Goal: Contribute content

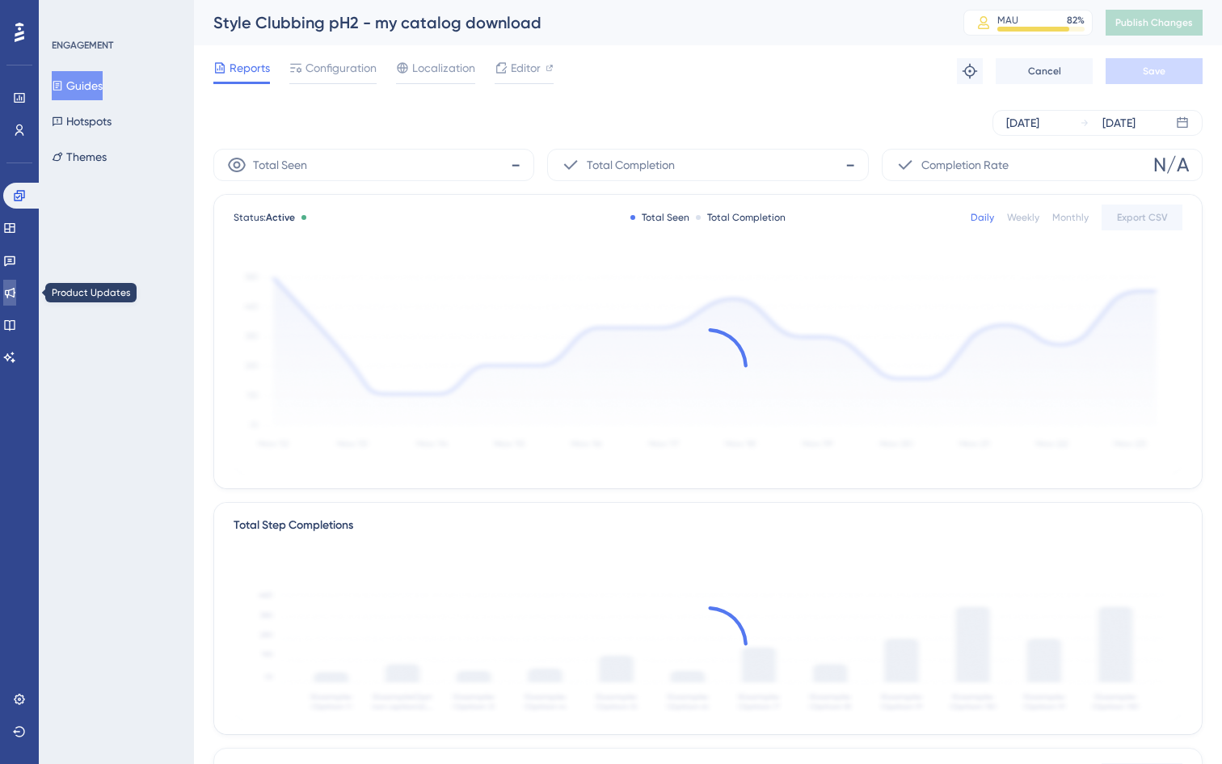
click at [16, 291] on link at bounding box center [9, 293] width 13 height 26
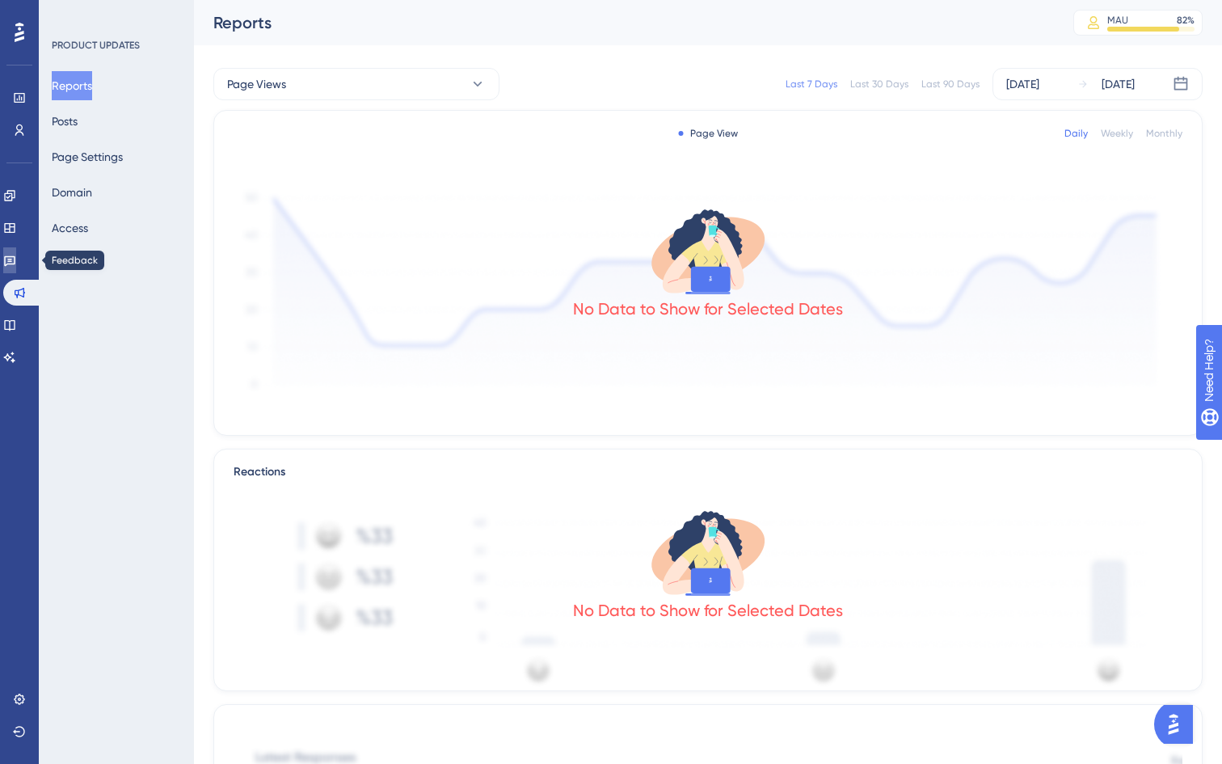
click at [16, 253] on link at bounding box center [9, 260] width 13 height 26
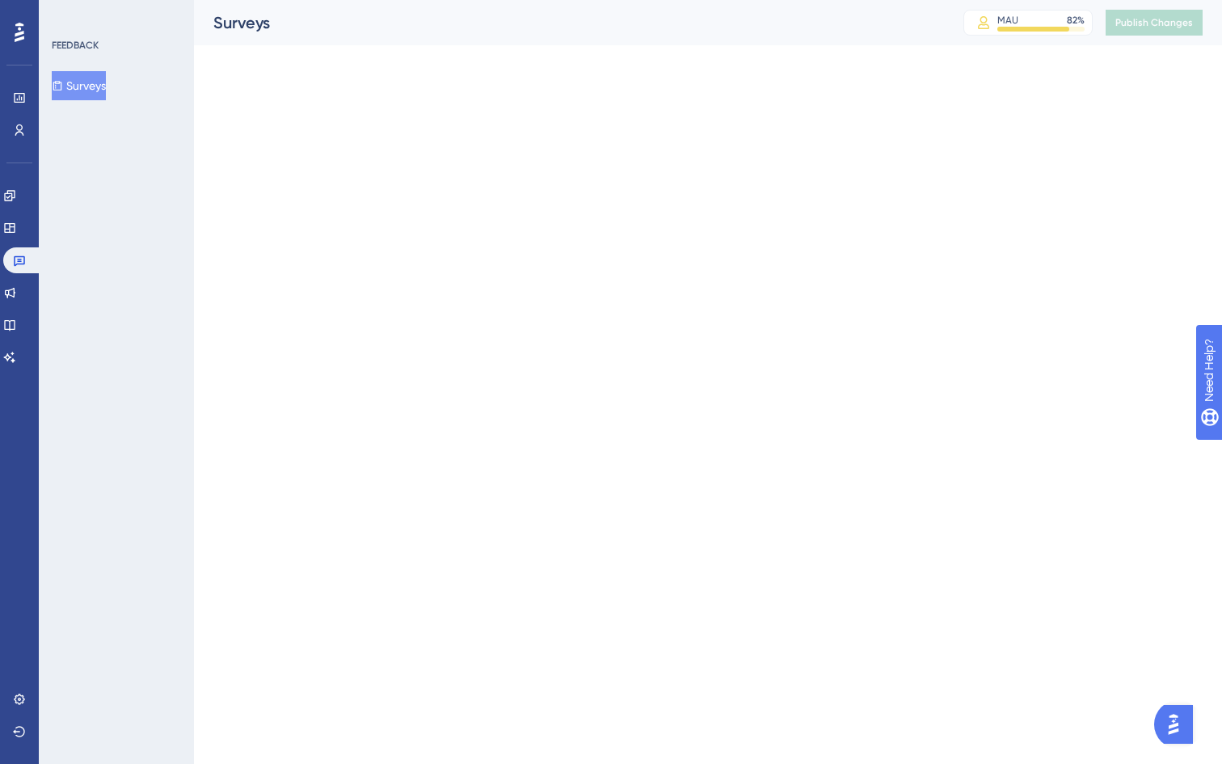
click at [21, 241] on div "Engagement Widgets Feedback Product Updates Knowledge Base AI Assistant" at bounding box center [19, 276] width 32 height 187
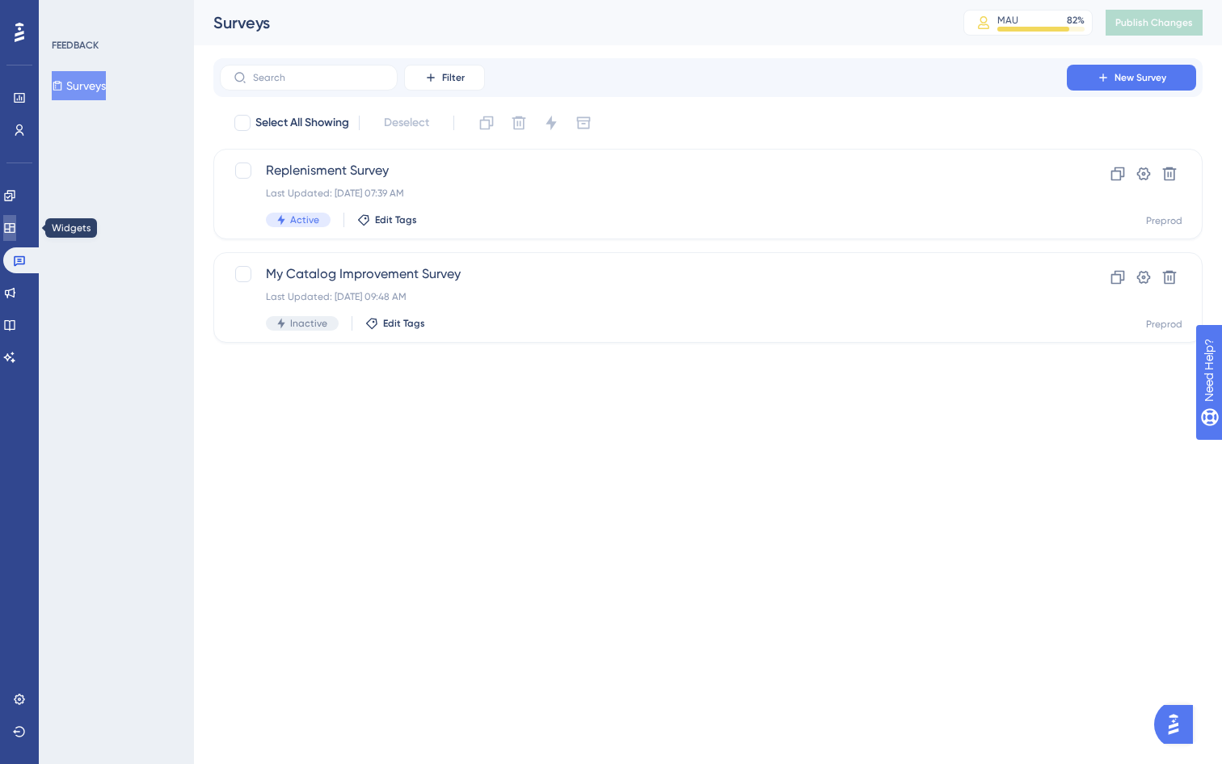
click at [16, 233] on icon at bounding box center [9, 227] width 13 height 13
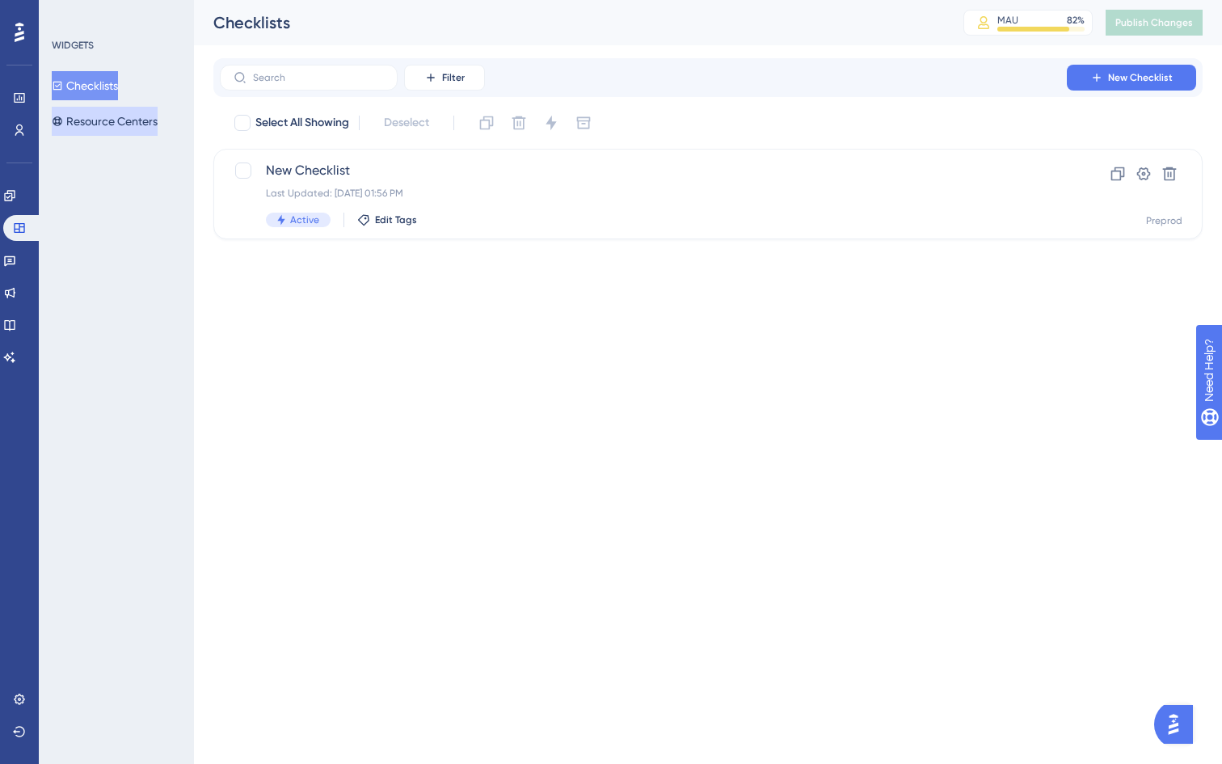
click at [93, 118] on button "Resource Centers" at bounding box center [105, 121] width 106 height 29
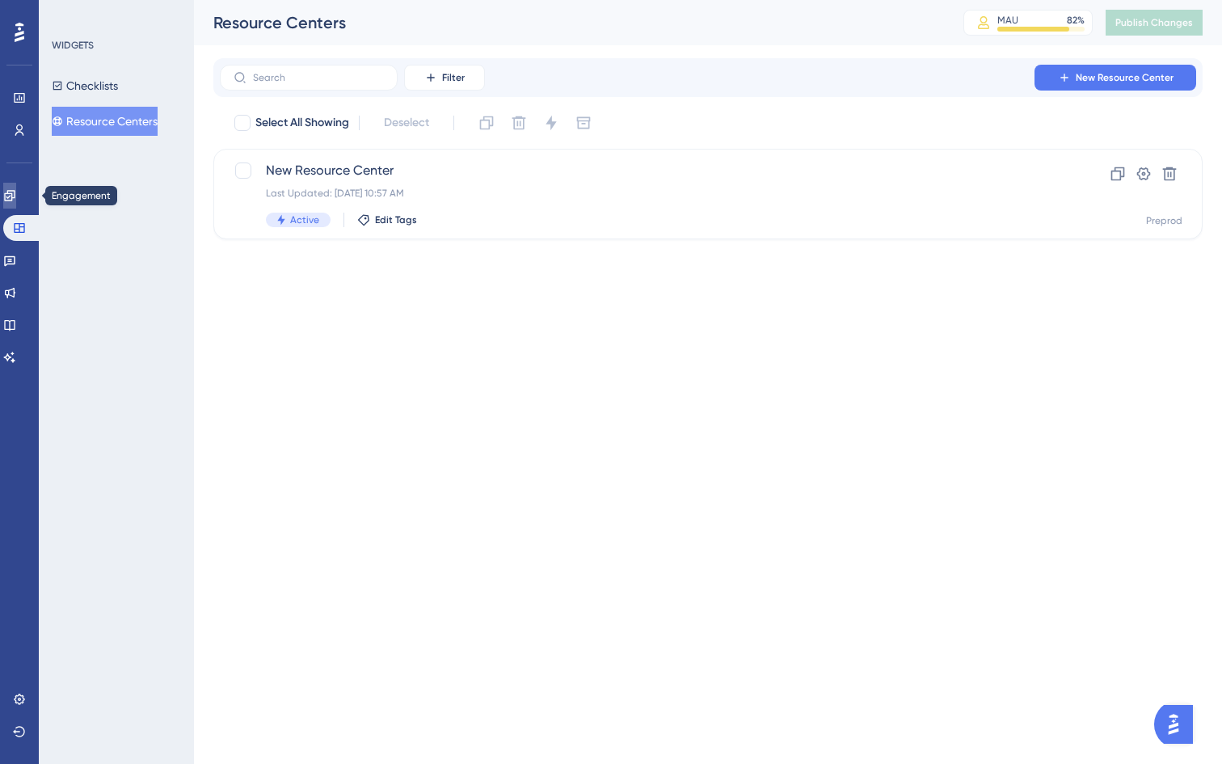
click at [16, 199] on icon at bounding box center [9, 195] width 13 height 13
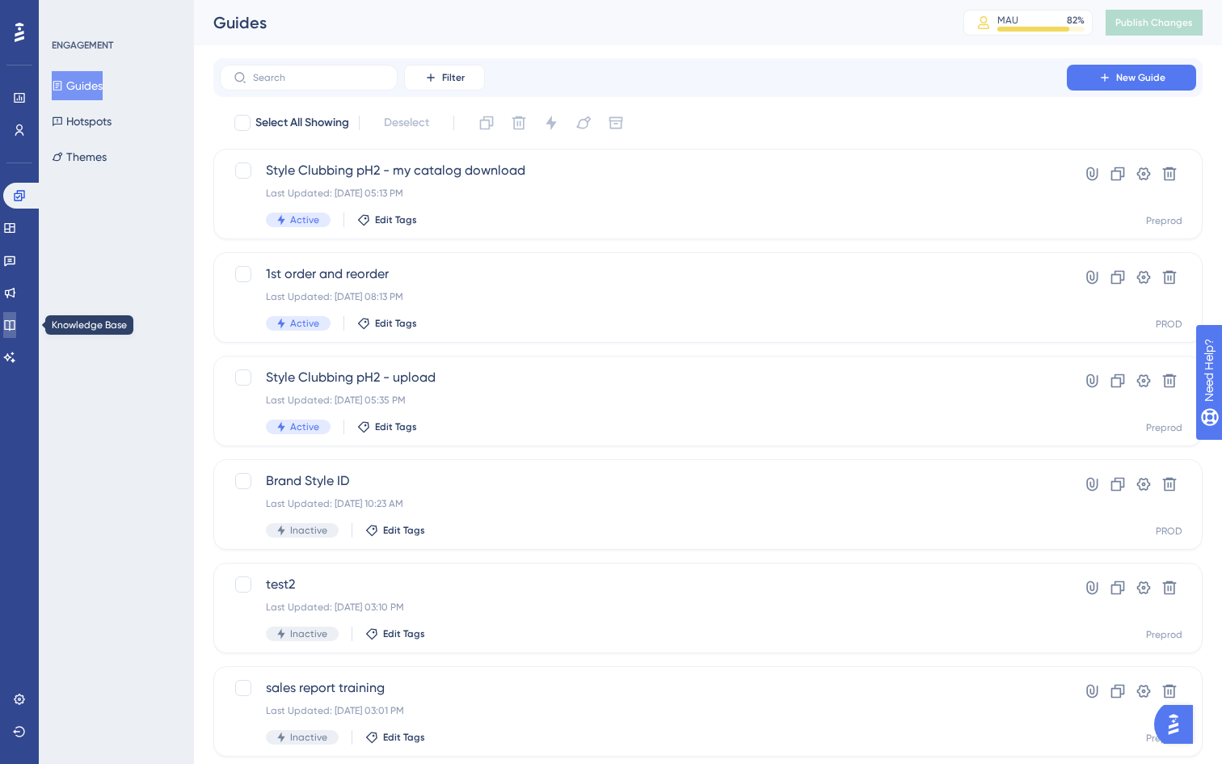
click at [16, 318] on icon at bounding box center [9, 324] width 13 height 13
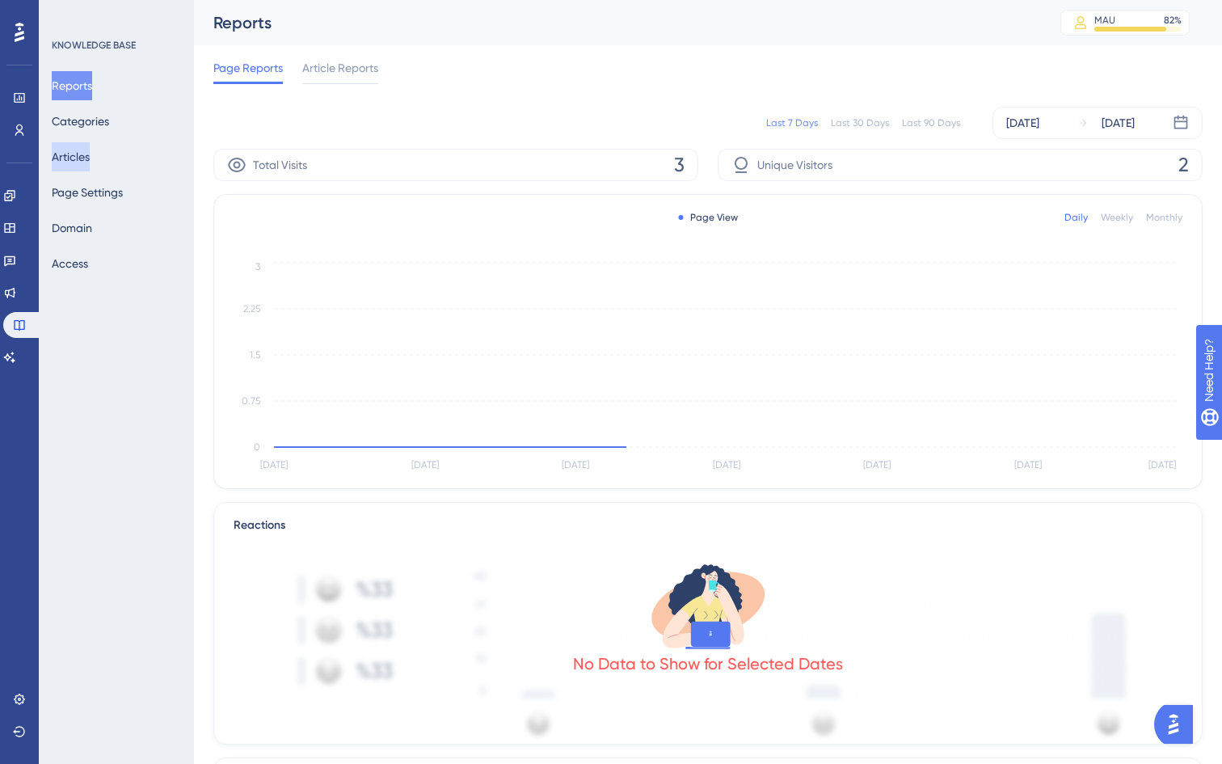
click at [90, 155] on button "Articles" at bounding box center [71, 156] width 38 height 29
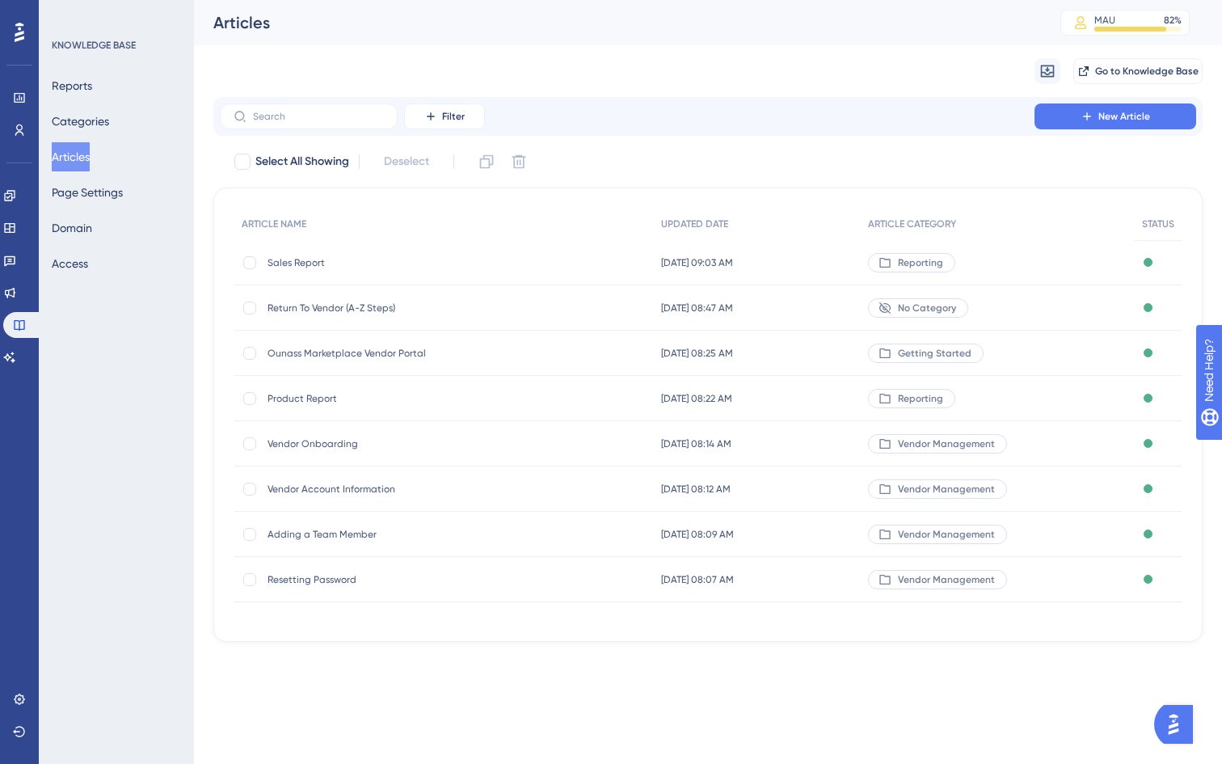
click at [375, 301] on span "Return To Vendor (A-Z Steps)" at bounding box center [396, 307] width 259 height 13
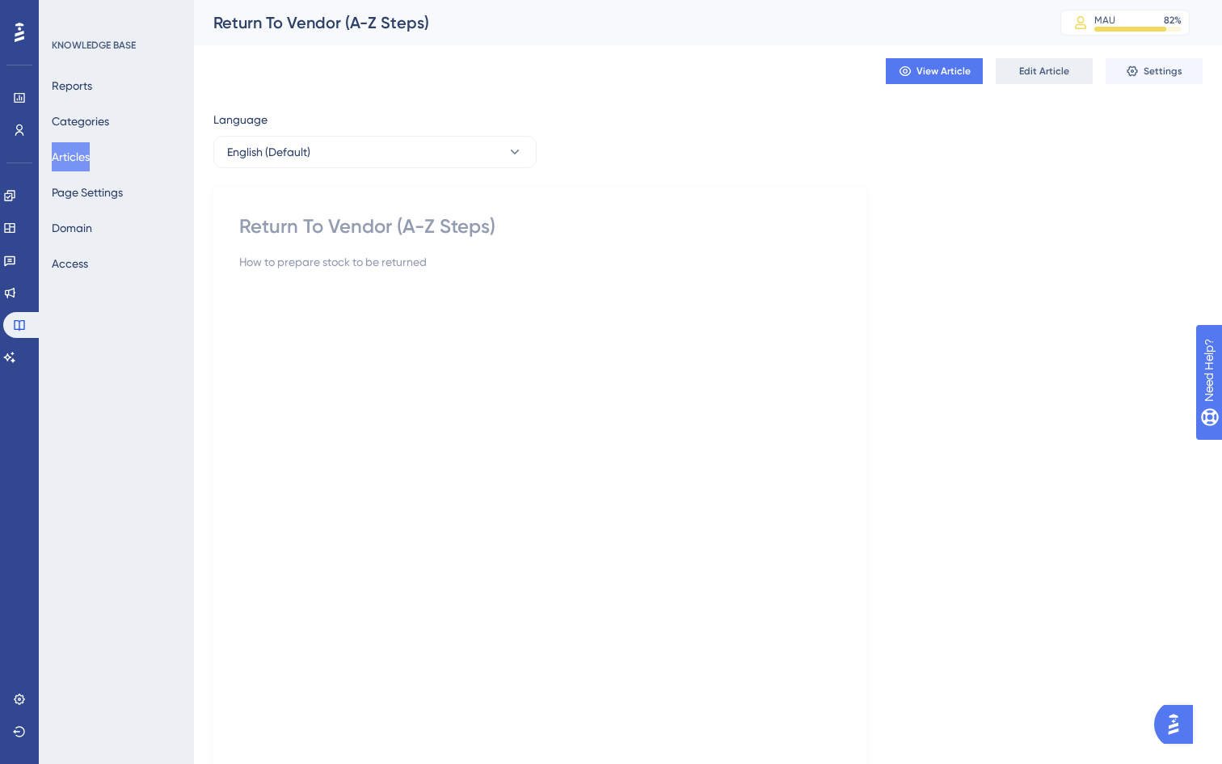
click at [1047, 70] on span "Edit Article" at bounding box center [1044, 71] width 50 height 13
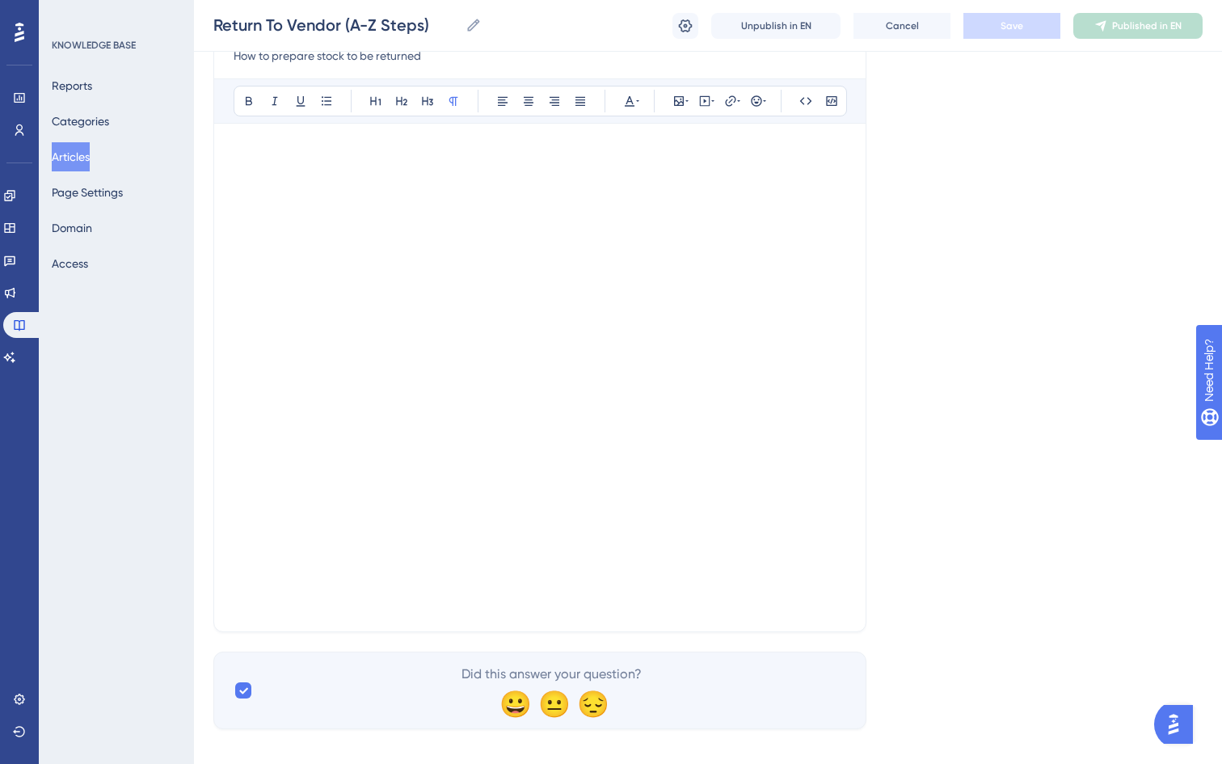
scroll to position [217, 0]
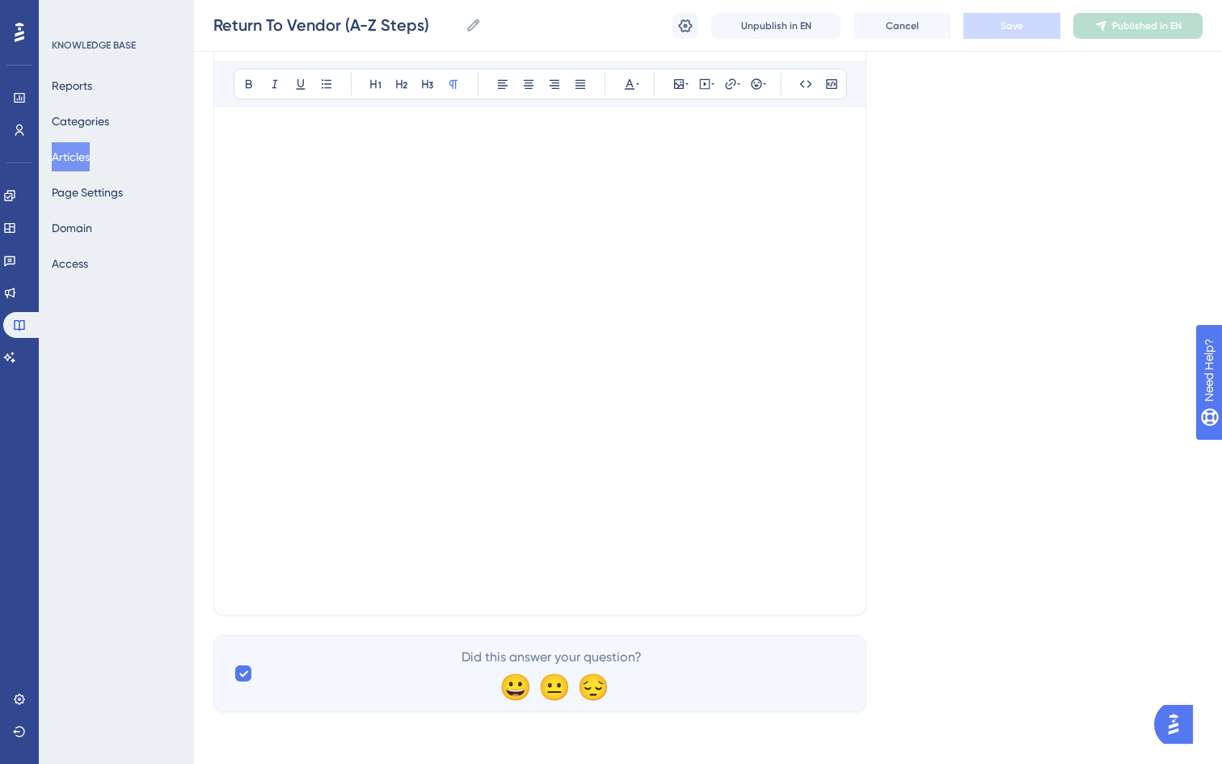
click at [396, 593] on p at bounding box center [540, 584] width 612 height 19
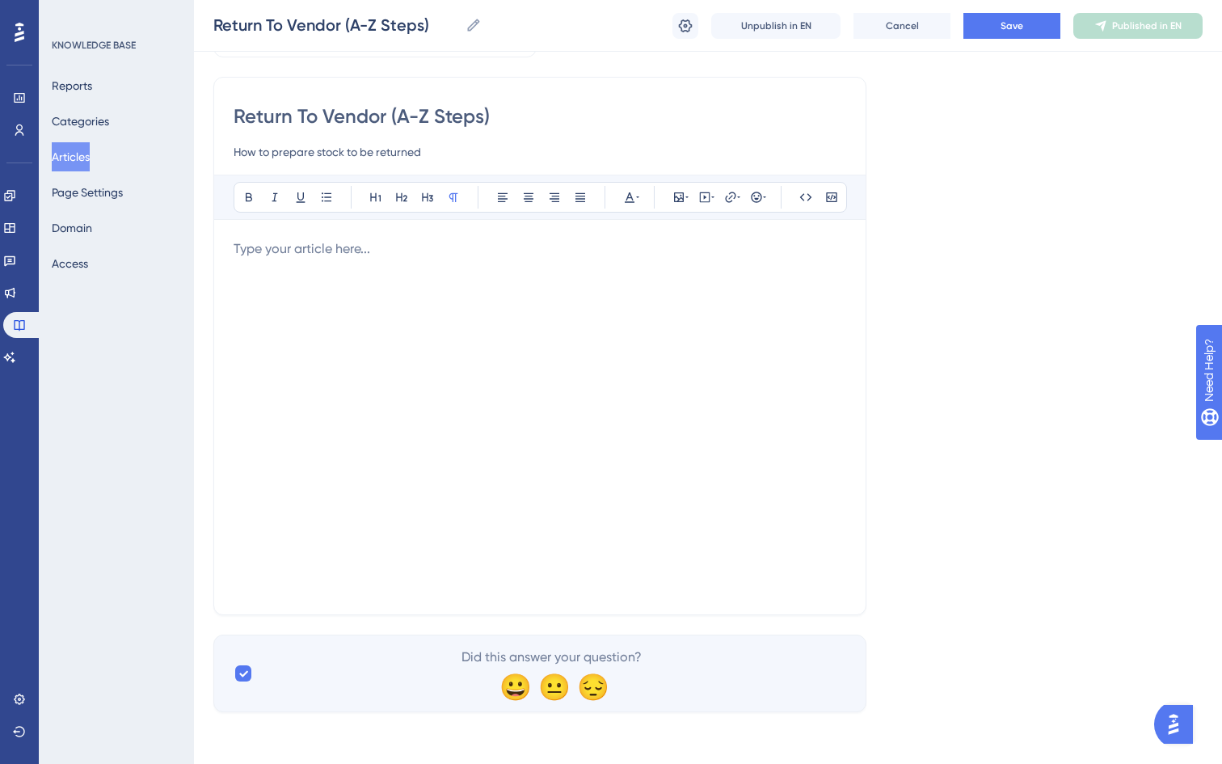
scroll to position [104, 0]
click at [705, 203] on icon at bounding box center [704, 197] width 13 height 13
click at [661, 276] on textarea at bounding box center [705, 297] width 246 height 73
paste textarea "<iframe width="930" height="528" src="[URL][DOMAIN_NAME]" title="rtv management…"
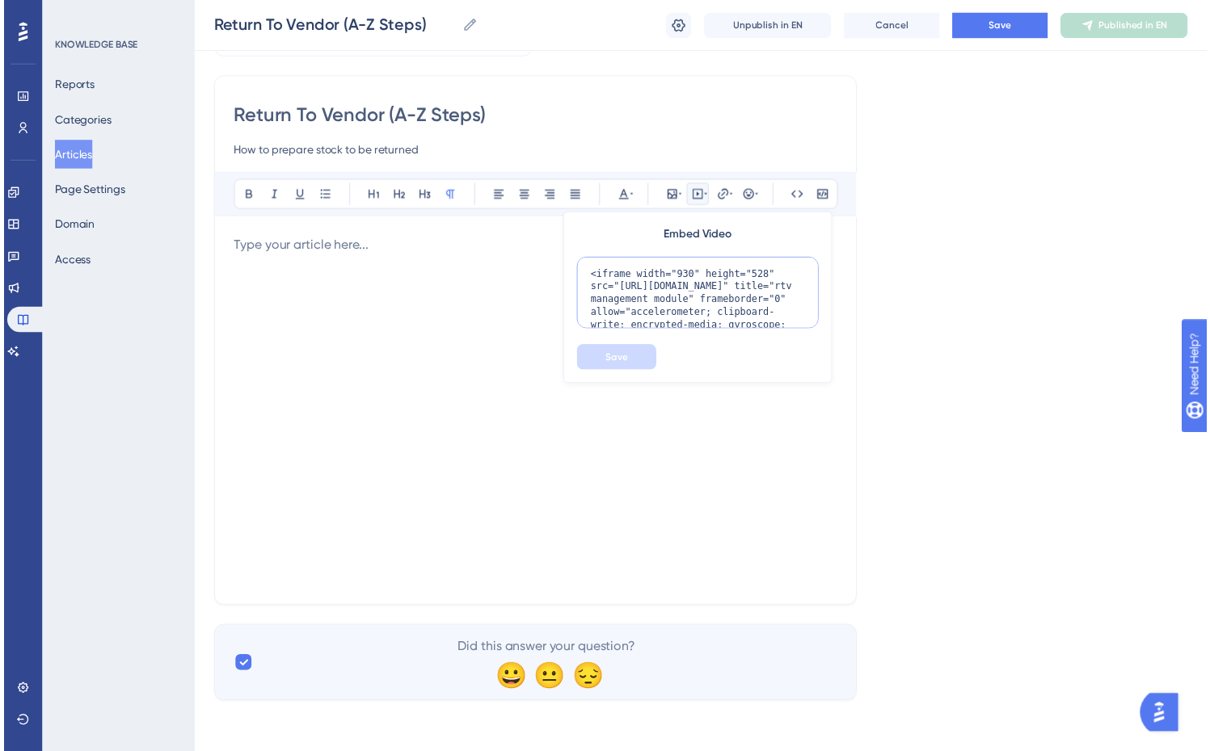
scroll to position [80, 0]
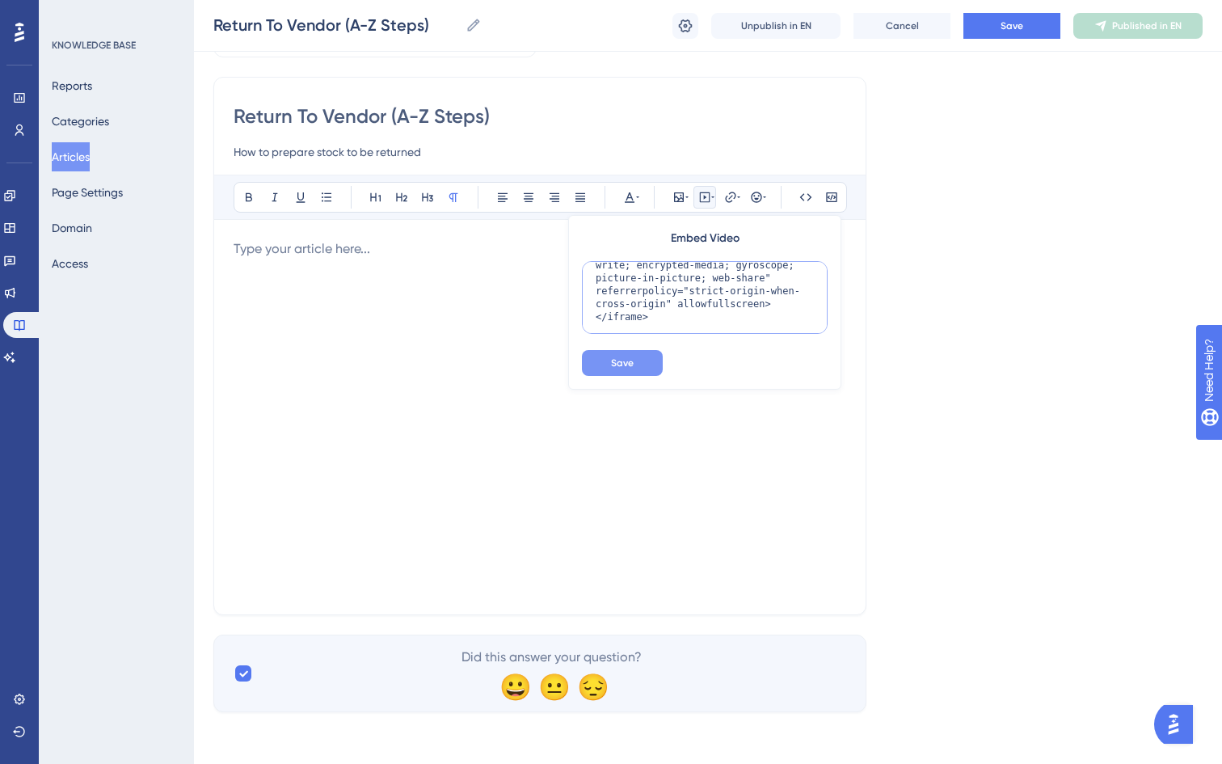
type textarea "<iframe width="930" height="528" src="[URL][DOMAIN_NAME]" title="rtv management…"
click at [629, 364] on span "Save" at bounding box center [622, 362] width 23 height 13
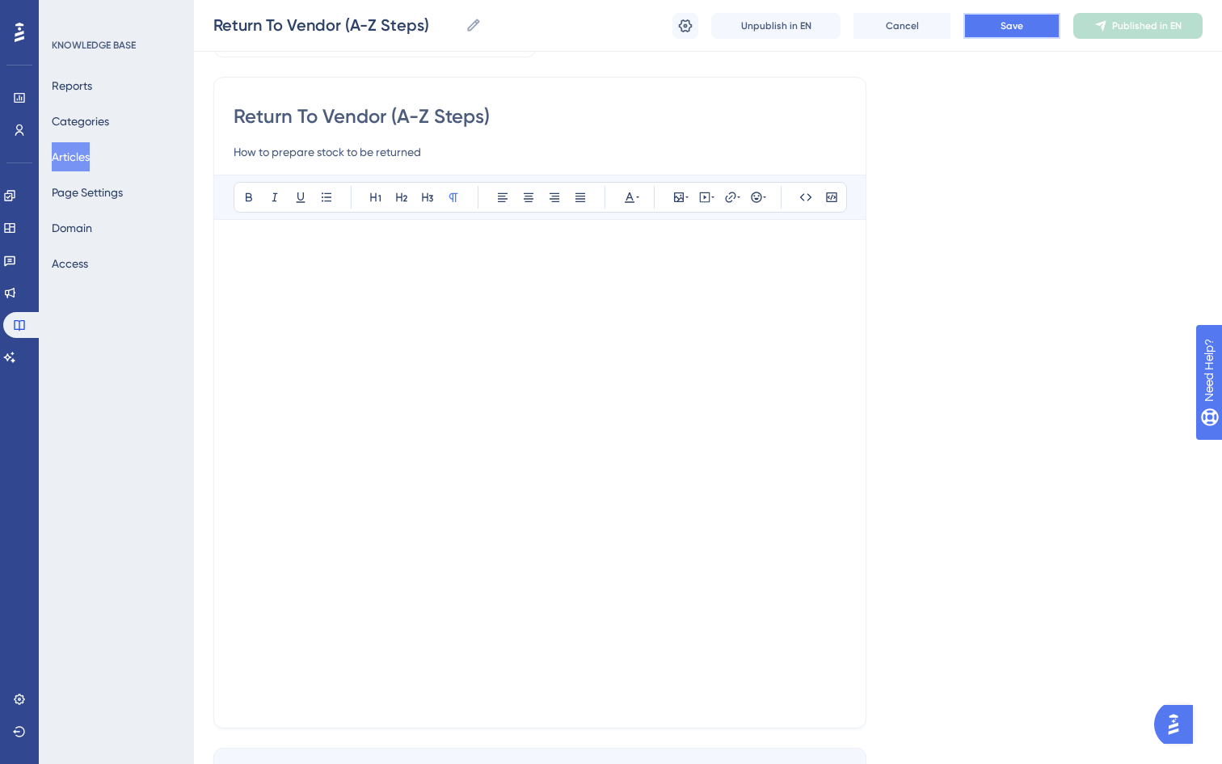
click at [1011, 32] on button "Save" at bounding box center [1011, 26] width 97 height 26
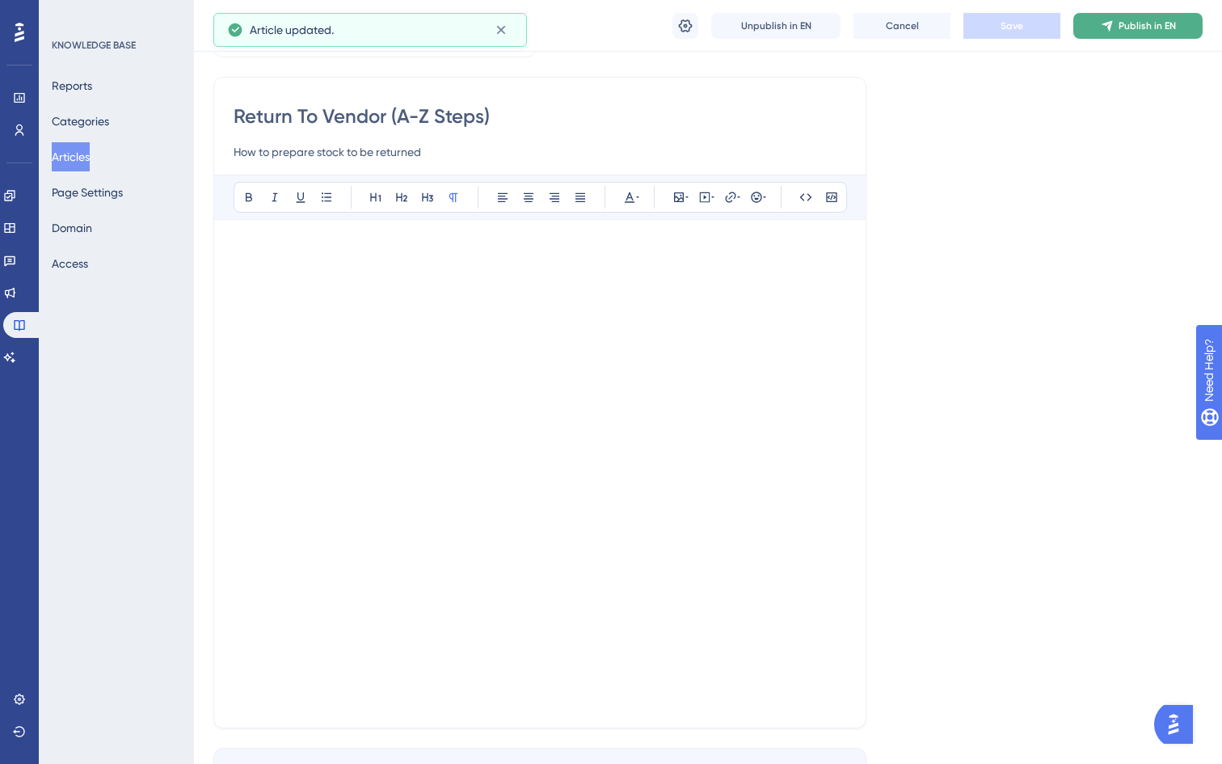
click at [1120, 29] on span "Publish in EN" at bounding box center [1146, 25] width 57 height 13
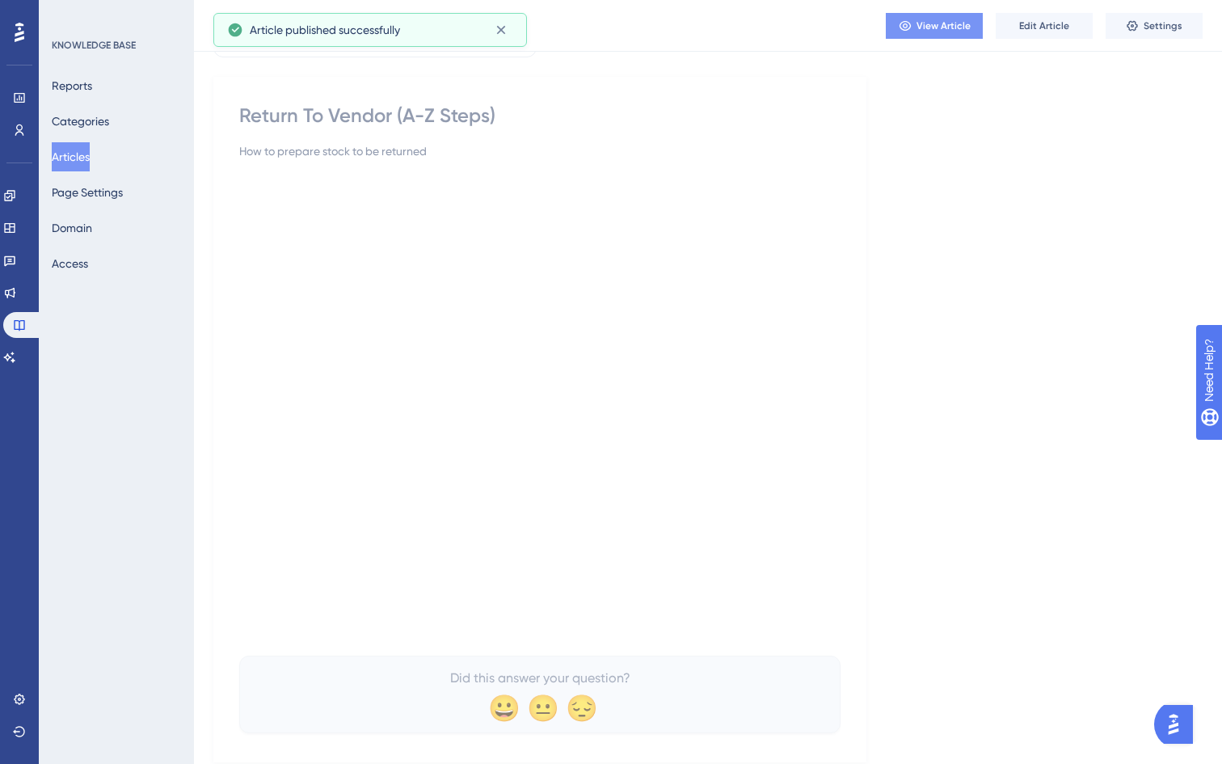
click at [957, 28] on span "View Article" at bounding box center [943, 25] width 54 height 13
